Goal: Information Seeking & Learning: Check status

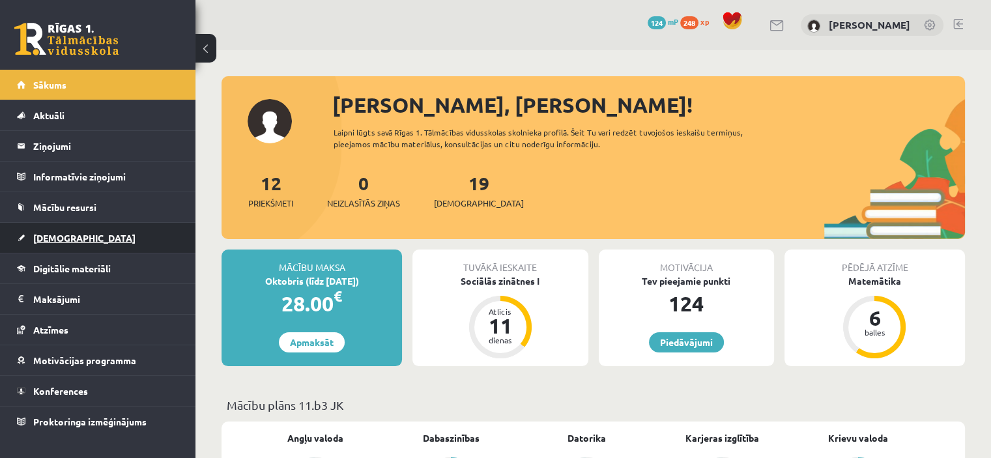
click at [58, 240] on span "[DEMOGRAPHIC_DATA]" at bounding box center [84, 238] width 102 height 12
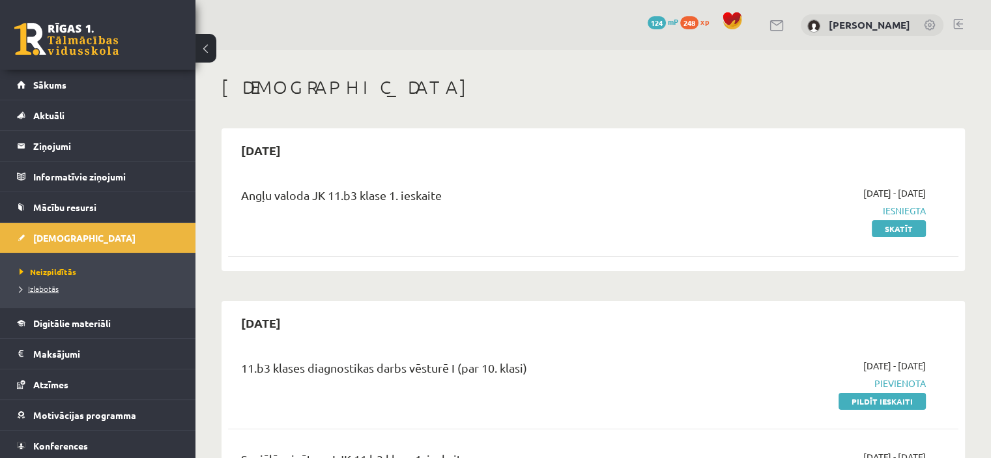
click at [48, 290] on span "Izlabotās" at bounding box center [39, 288] width 39 height 10
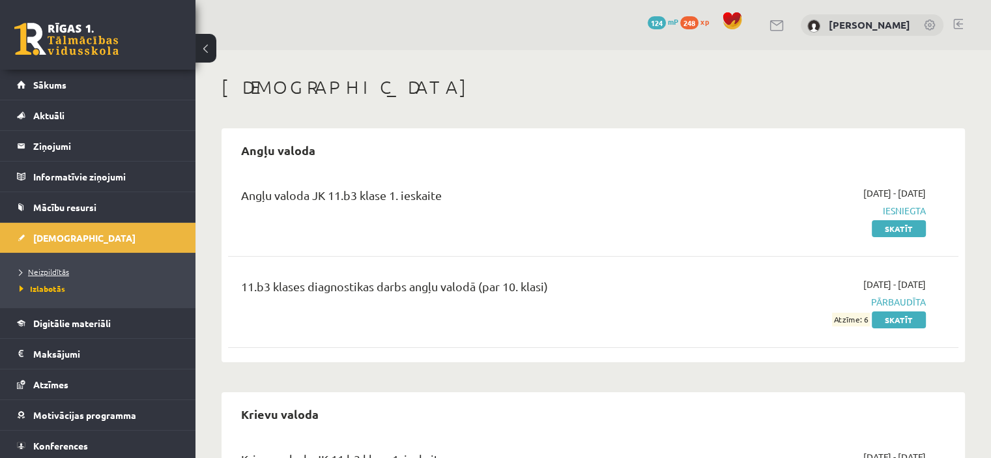
click at [55, 271] on span "Neizpildītās" at bounding box center [45, 271] width 50 height 10
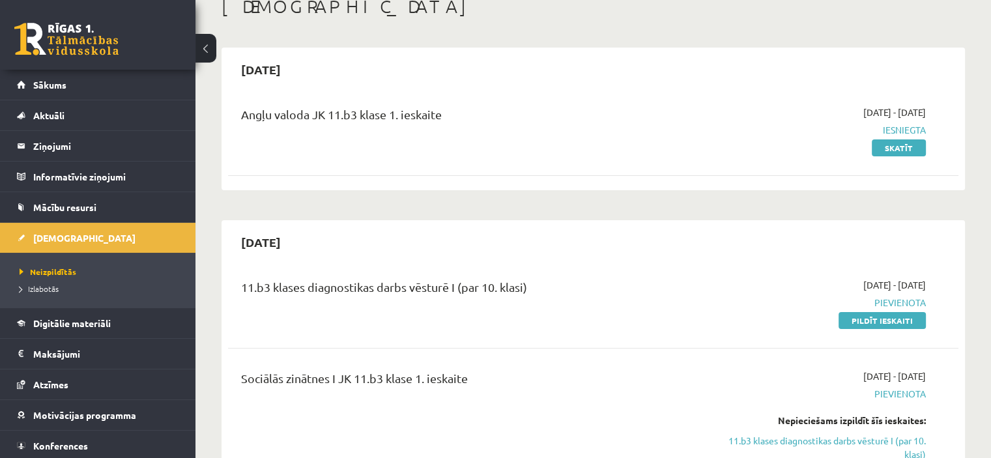
scroll to position [80, 0]
click at [79, 437] on link "Konferences" at bounding box center [98, 446] width 162 height 30
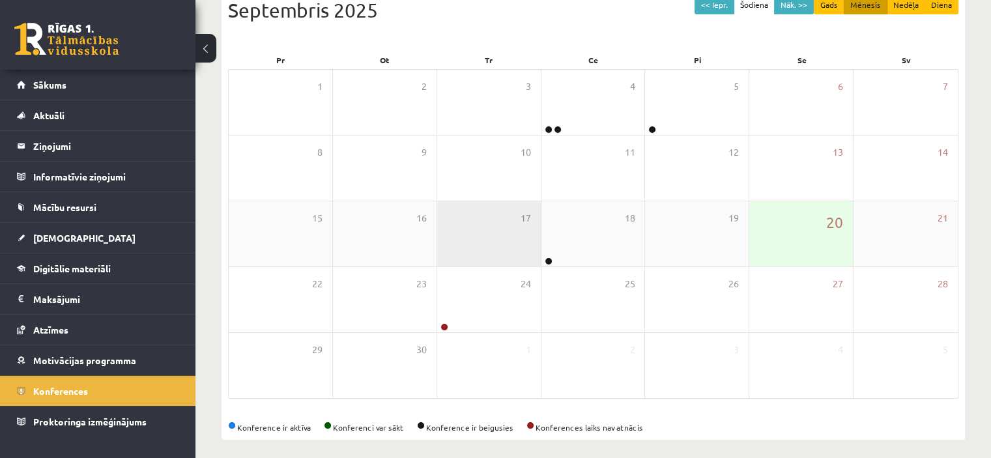
scroll to position [158, 0]
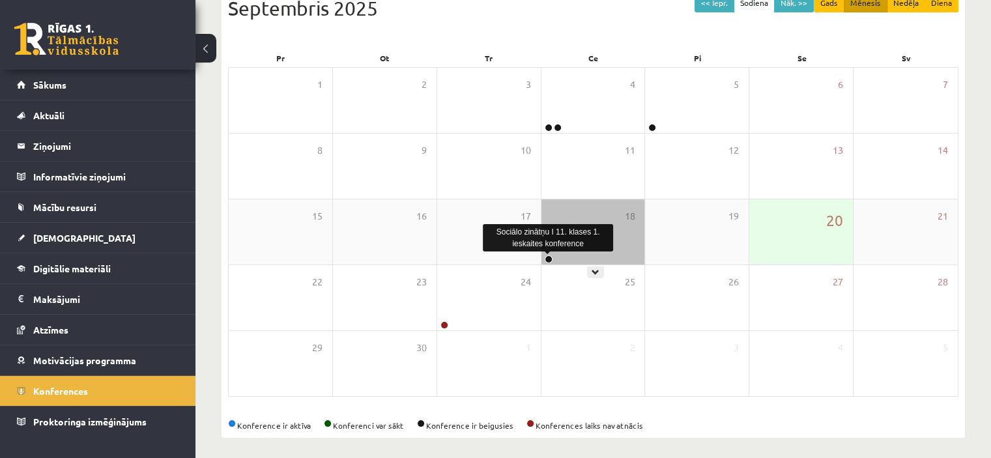
click at [549, 259] on link at bounding box center [549, 259] width 8 height 8
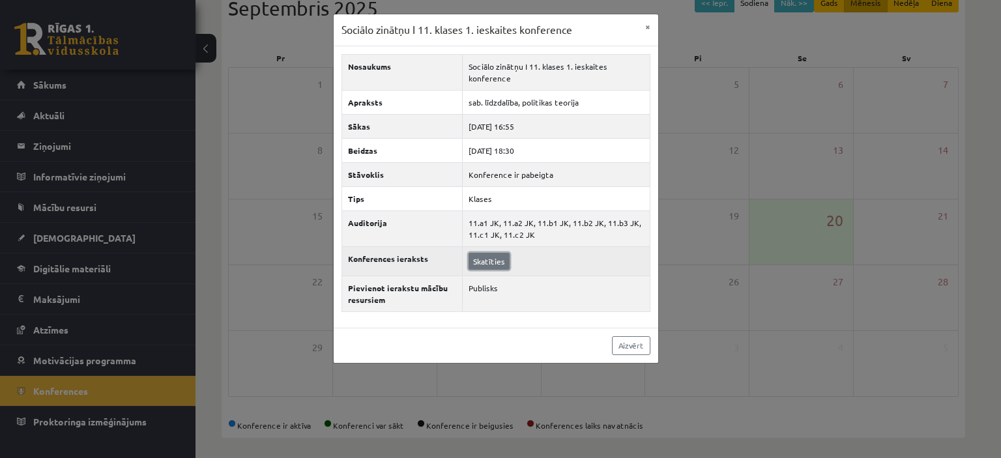
click at [486, 257] on link "Skatīties" at bounding box center [488, 261] width 41 height 17
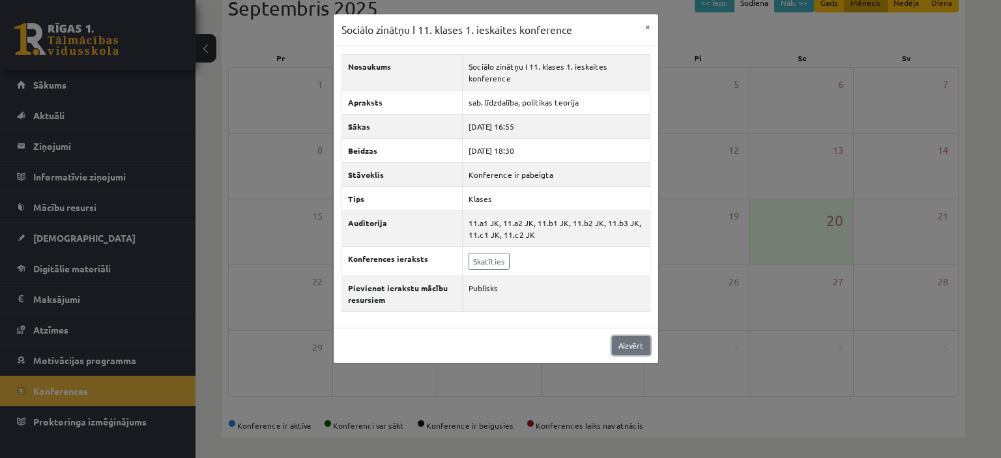
click at [626, 341] on link "Aizvērt" at bounding box center [631, 345] width 38 height 19
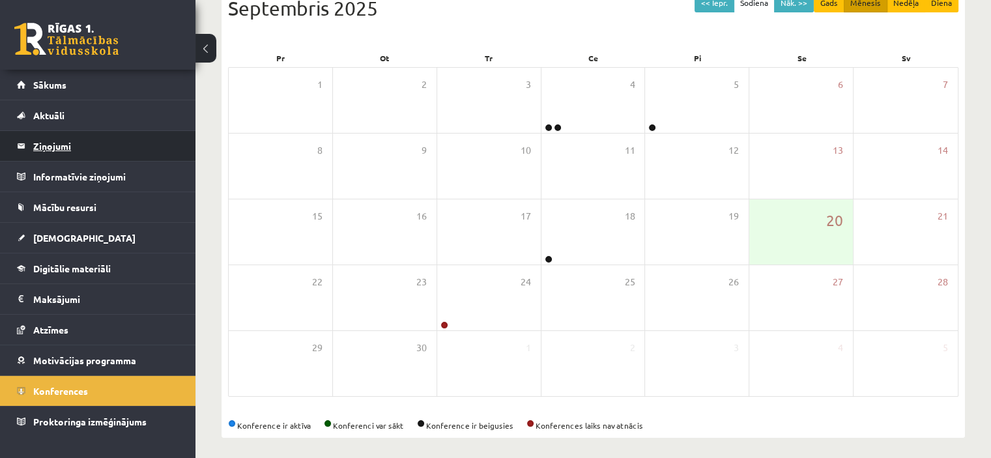
click at [83, 141] on legend "Ziņojumi 0" at bounding box center [106, 146] width 146 height 30
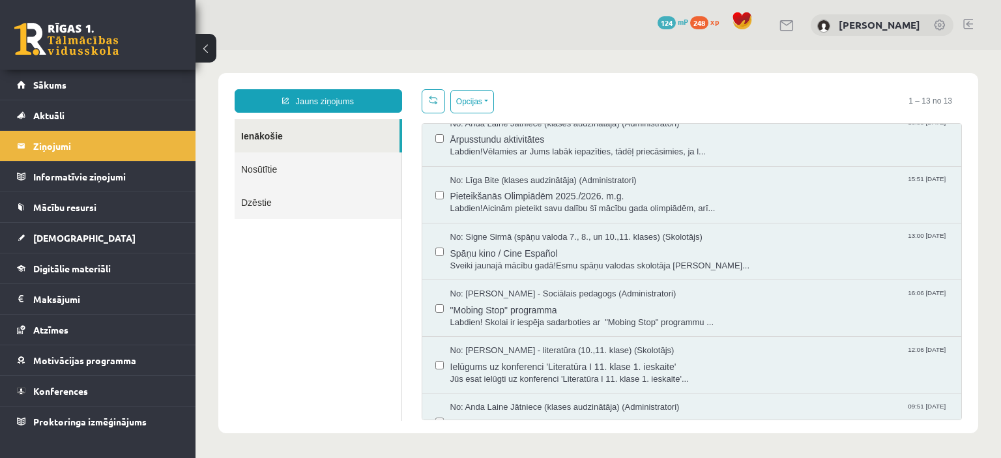
scroll to position [439, 0]
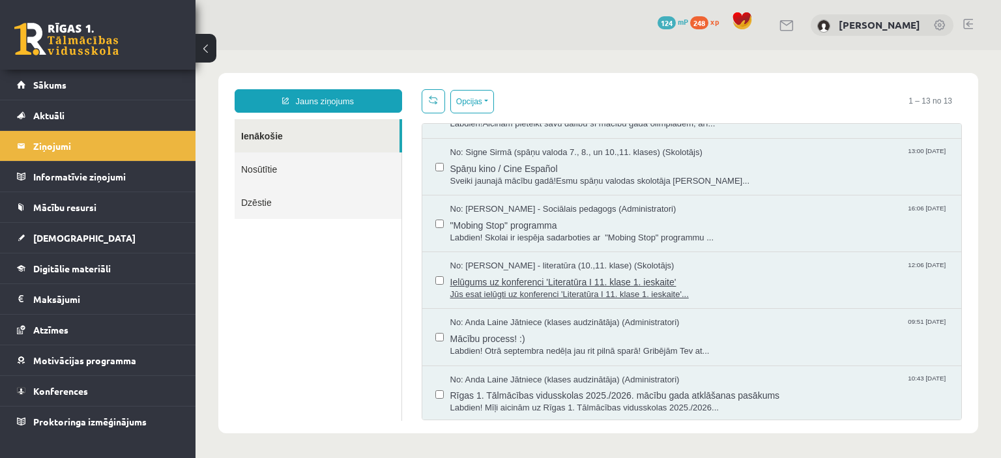
click at [737, 280] on span "Ielūgums uz konferenci 'Literatūra I 11. klase 1. ieskaite'" at bounding box center [699, 280] width 498 height 16
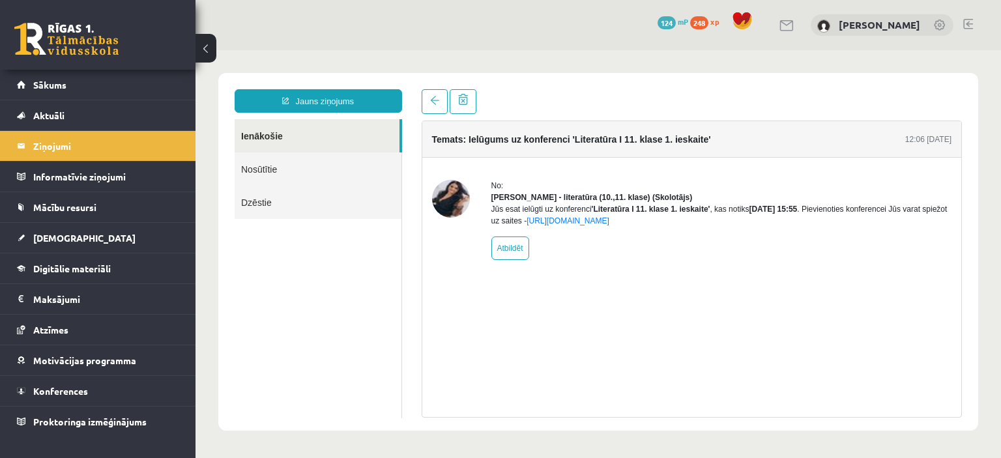
scroll to position [0, 0]
click at [433, 98] on span at bounding box center [434, 100] width 9 height 9
